Goal: Transaction & Acquisition: Purchase product/service

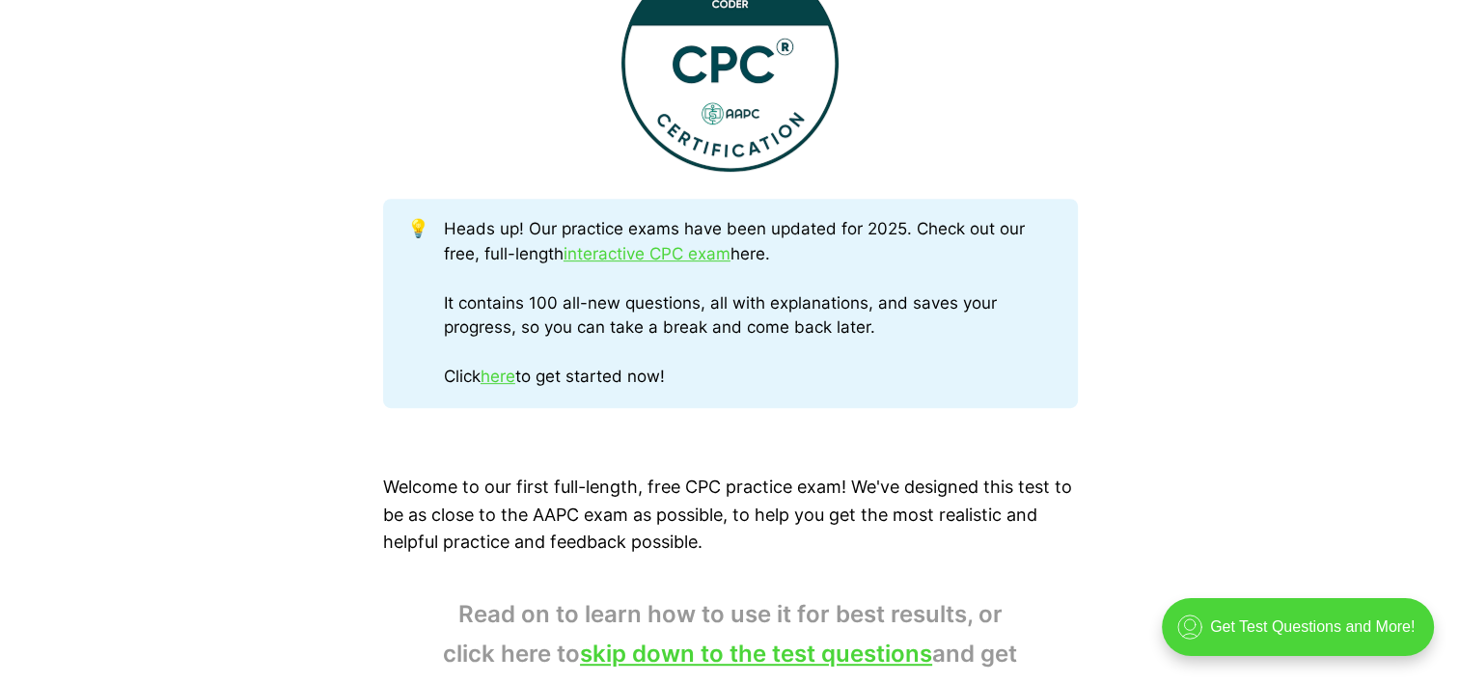
scroll to position [860, 0]
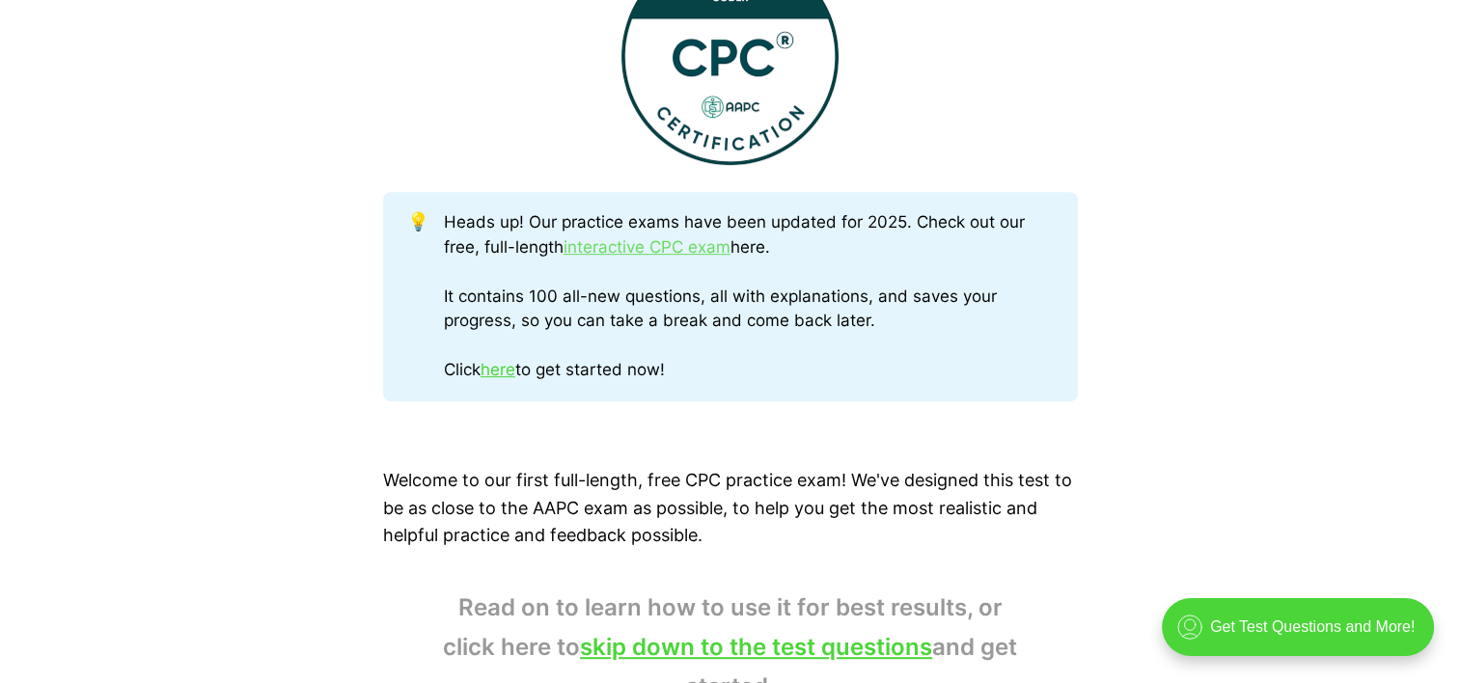
click at [617, 250] on link "interactive CPC exam" at bounding box center [646, 246] width 167 height 19
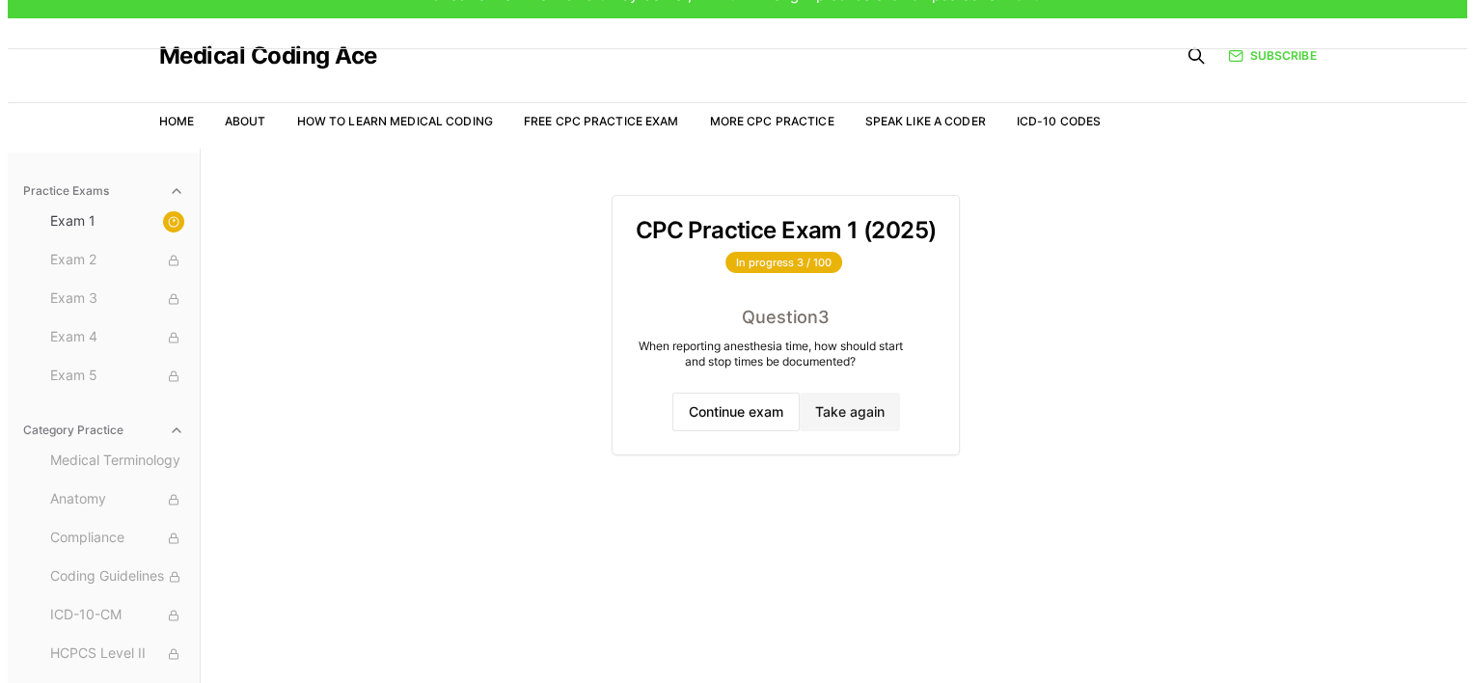
scroll to position [42, 0]
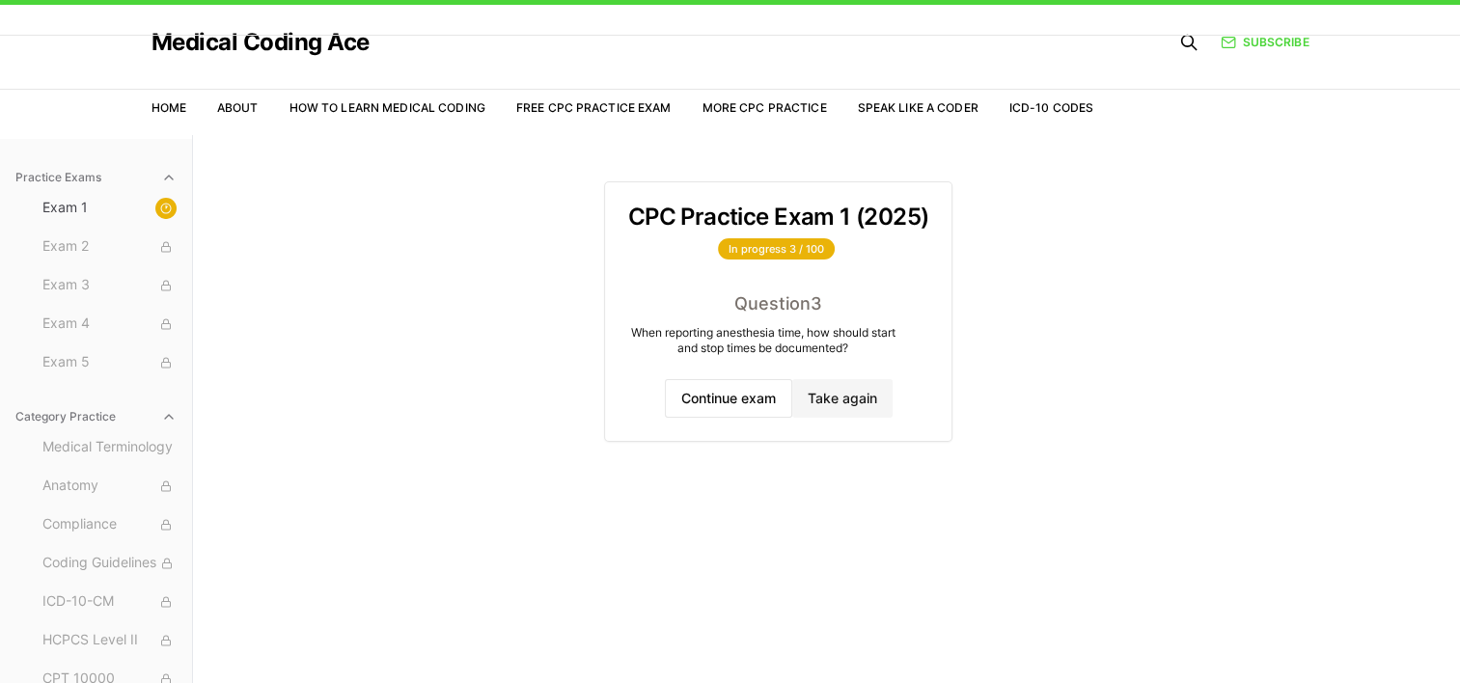
click at [82, 252] on span "Exam 2" at bounding box center [109, 246] width 134 height 21
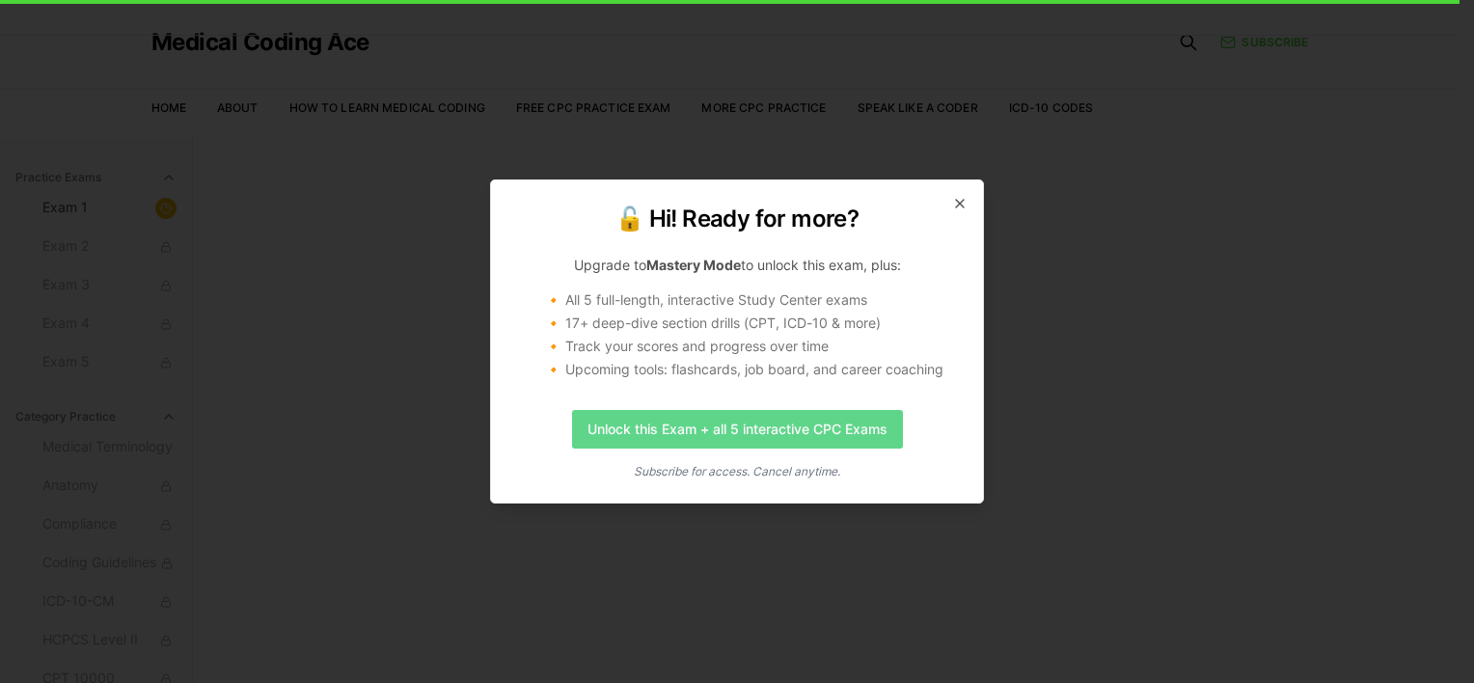
click at [717, 432] on link "Unlock this Exam + all 5 interactive CPC Exams" at bounding box center [737, 429] width 331 height 39
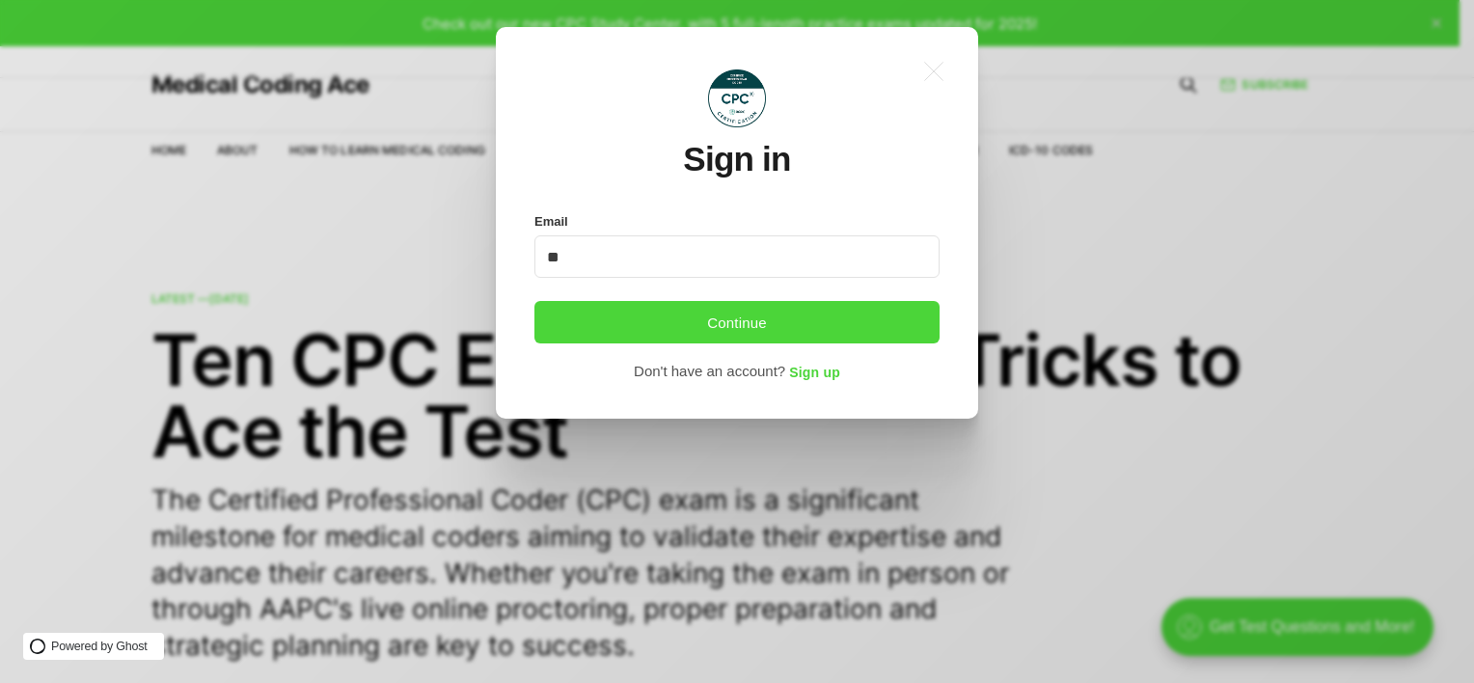
type input "*"
type input "**********"
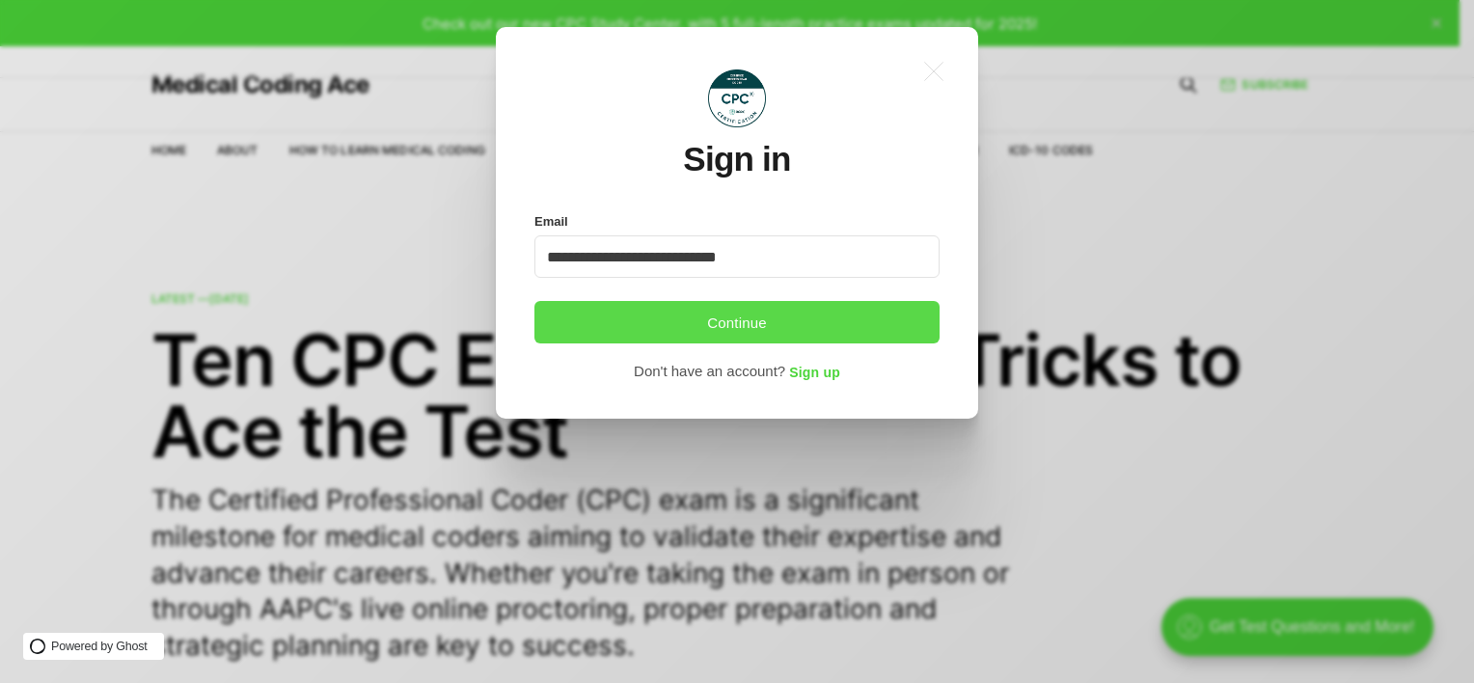
click at [766, 322] on button "Continue" at bounding box center [736, 322] width 405 height 42
